Goal: Task Accomplishment & Management: Manage account settings

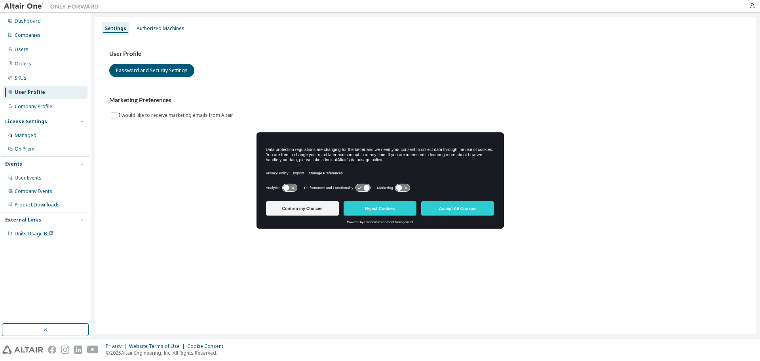
click at [448, 87] on div "User Profile Password and Security Settings Marketing Preferences I would like …" at bounding box center [425, 85] width 632 height 70
click at [35, 93] on div "User Profile" at bounding box center [30, 92] width 30 height 6
click at [438, 211] on button "Accept All Cookies" at bounding box center [457, 208] width 73 height 14
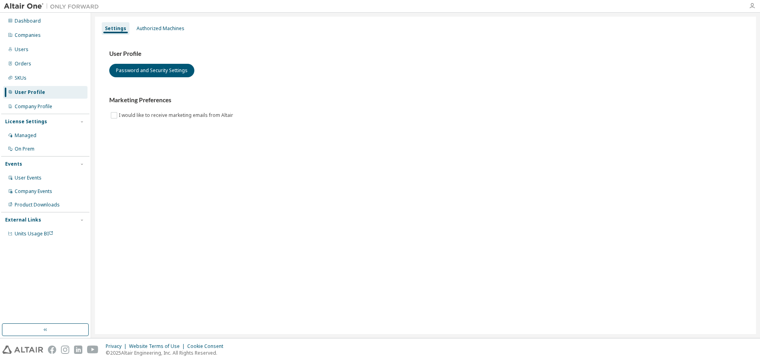
click at [751, 7] on icon "button" at bounding box center [752, 6] width 6 height 6
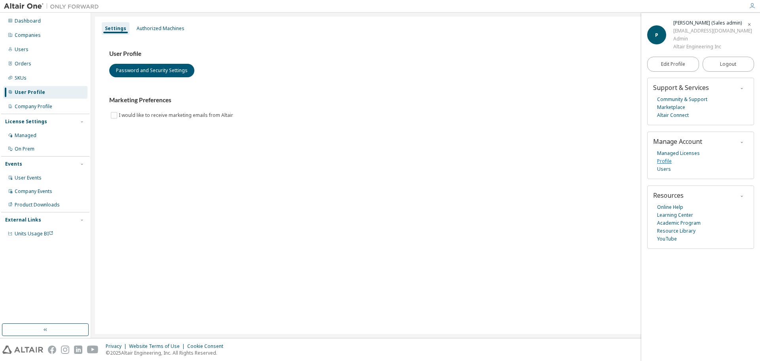
click at [665, 162] on link "Profile" at bounding box center [664, 161] width 15 height 8
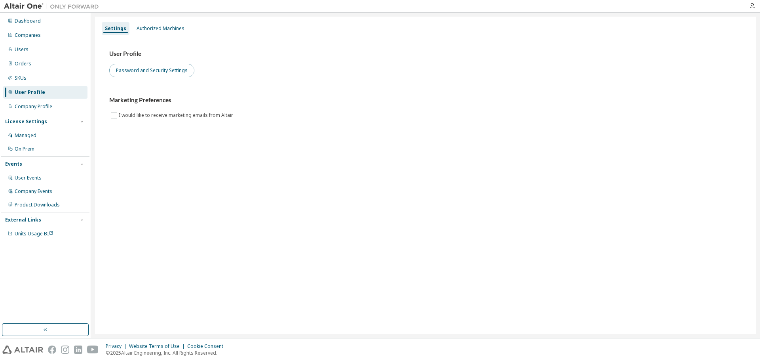
click at [152, 69] on button "Password and Security Settings" at bounding box center [151, 70] width 85 height 13
